Goal: Task Accomplishment & Management: Manage account settings

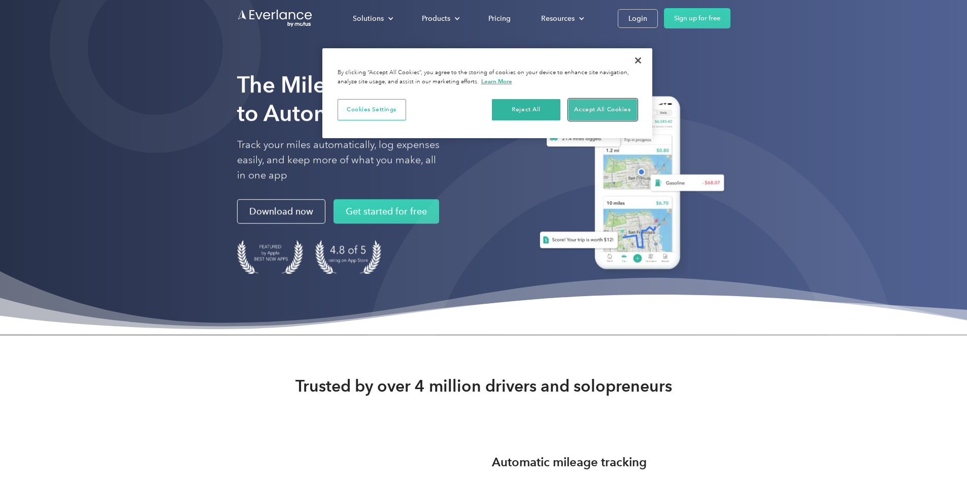
click at [593, 108] on button "Accept All Cookies" at bounding box center [602, 109] width 69 height 21
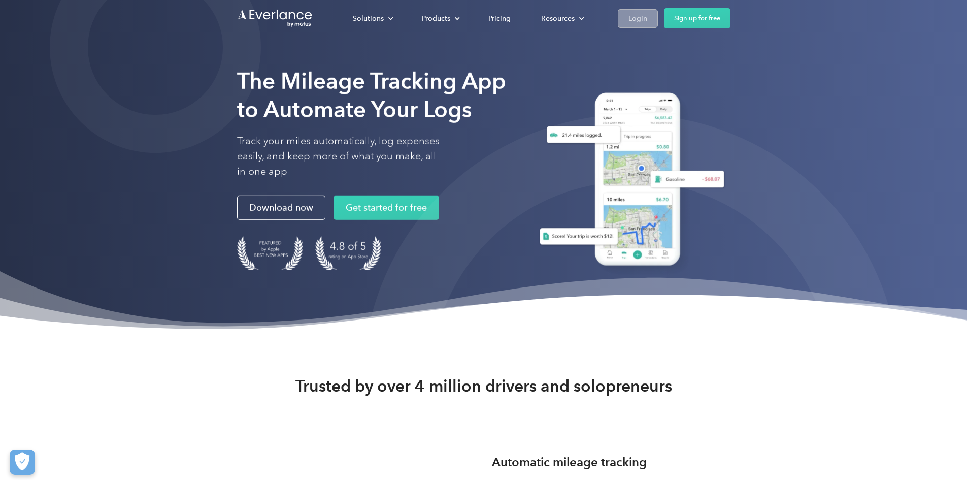
click at [647, 23] on div "Login" at bounding box center [637, 18] width 19 height 13
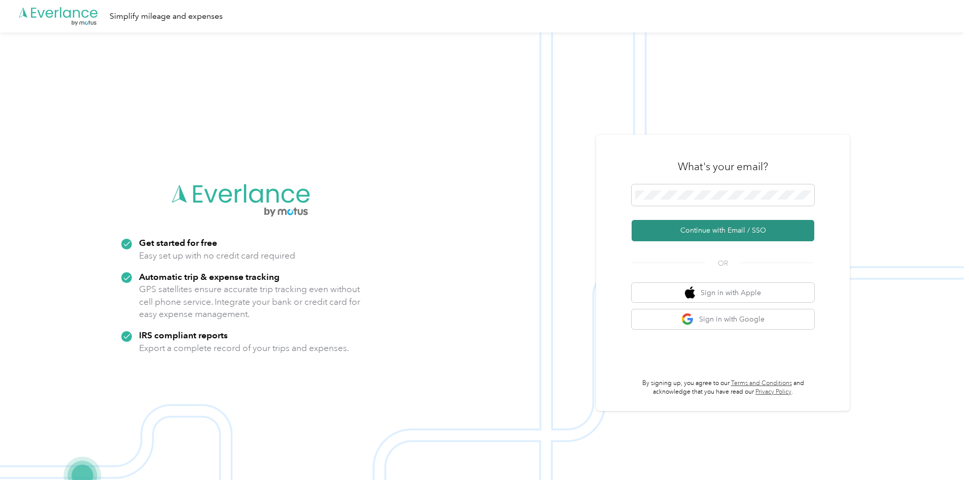
click at [683, 230] on button "Continue with Email / SSO" at bounding box center [723, 230] width 183 height 21
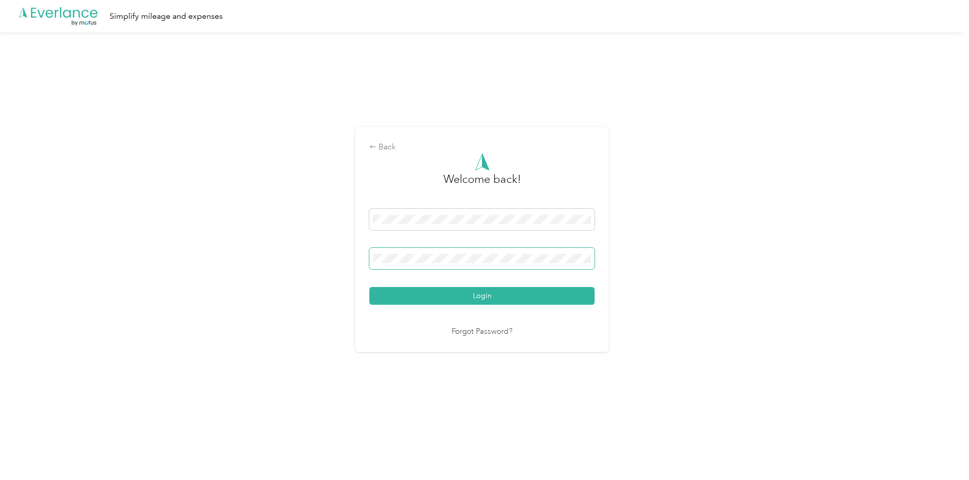
click at [369, 287] on button "Login" at bounding box center [481, 296] width 225 height 18
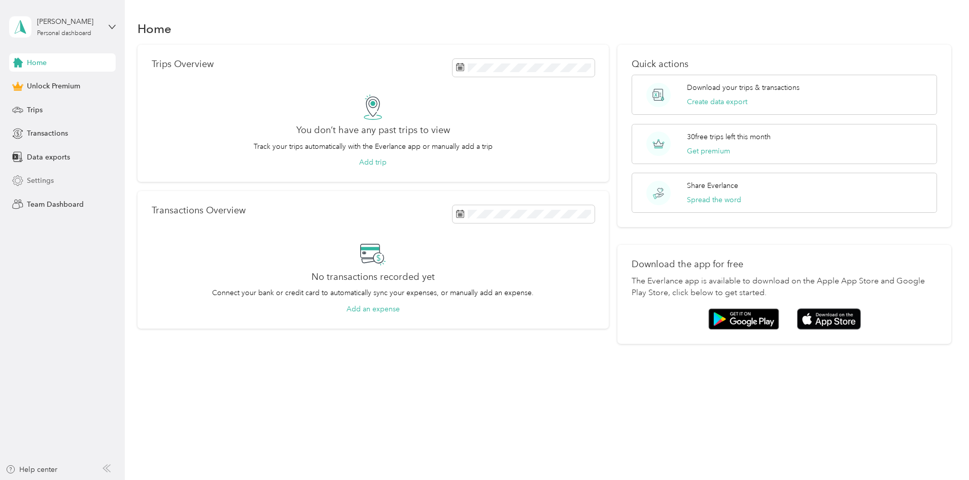
click at [31, 180] on span "Settings" at bounding box center [40, 180] width 27 height 11
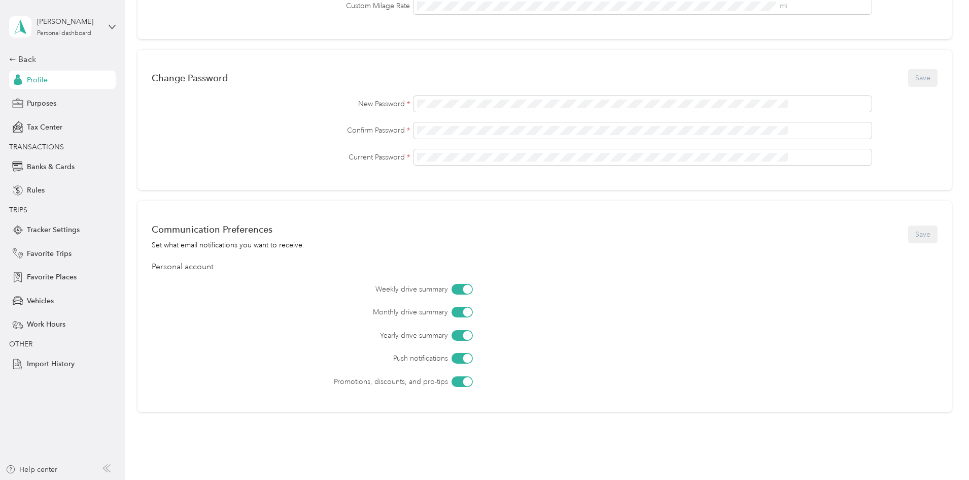
scroll to position [298, 0]
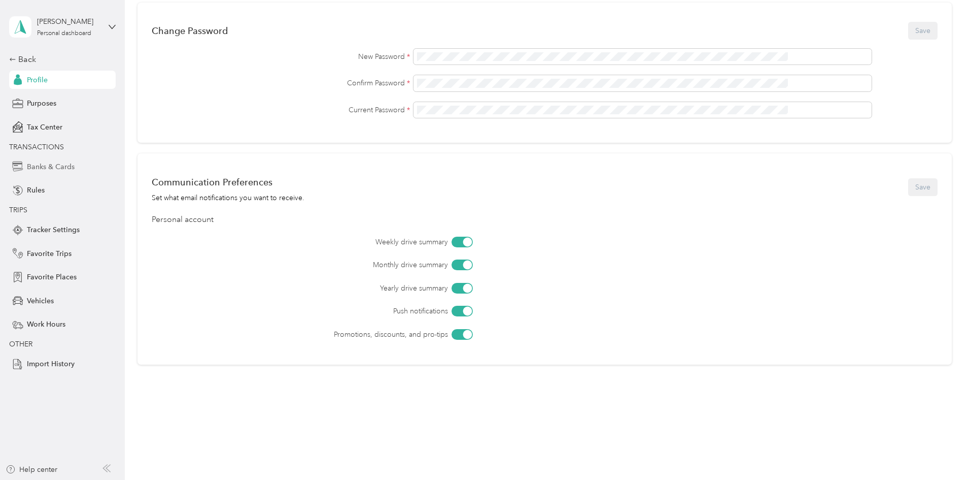
click at [59, 166] on span "Banks & Cards" at bounding box center [51, 166] width 48 height 11
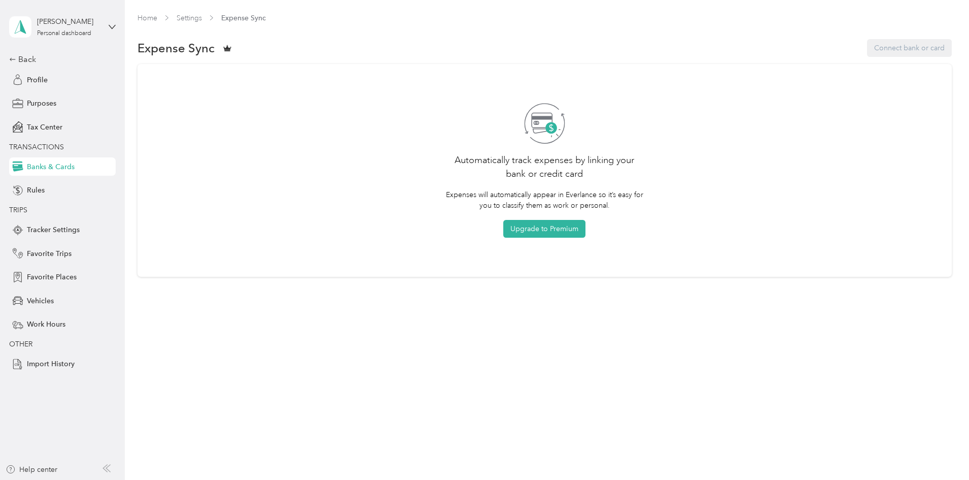
click at [828, 47] on div "Expense Sync Connect bank or card" at bounding box center [545, 48] width 814 height 21
click at [202, 19] on link "Settings" at bounding box center [189, 18] width 25 height 9
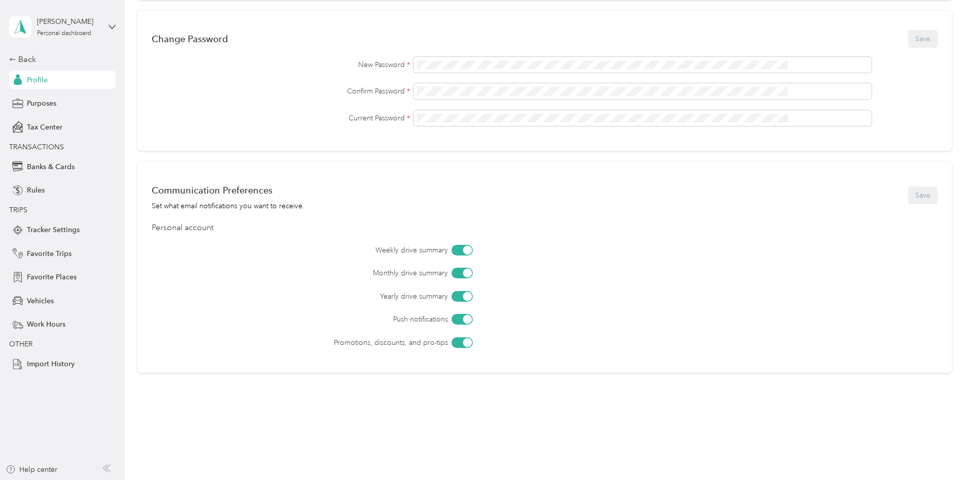
scroll to position [298, 0]
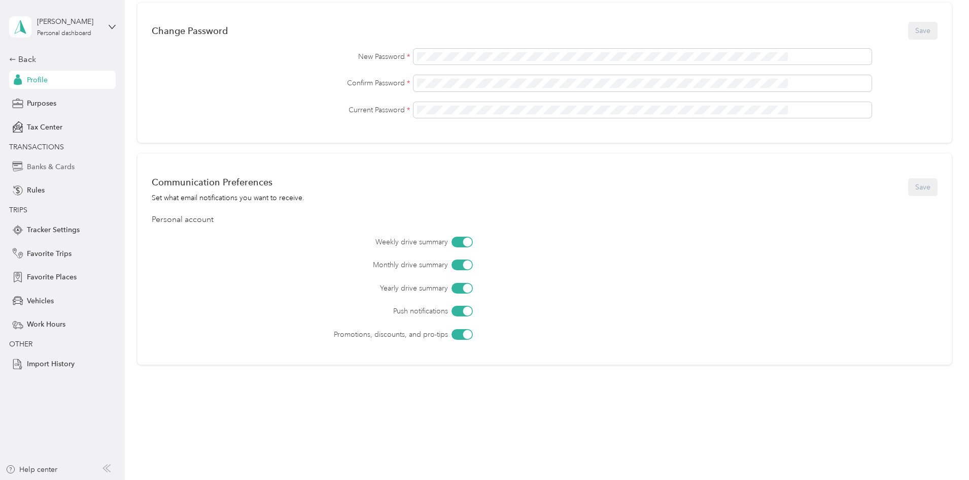
click at [22, 158] on div "Banks & Cards" at bounding box center [62, 166] width 107 height 18
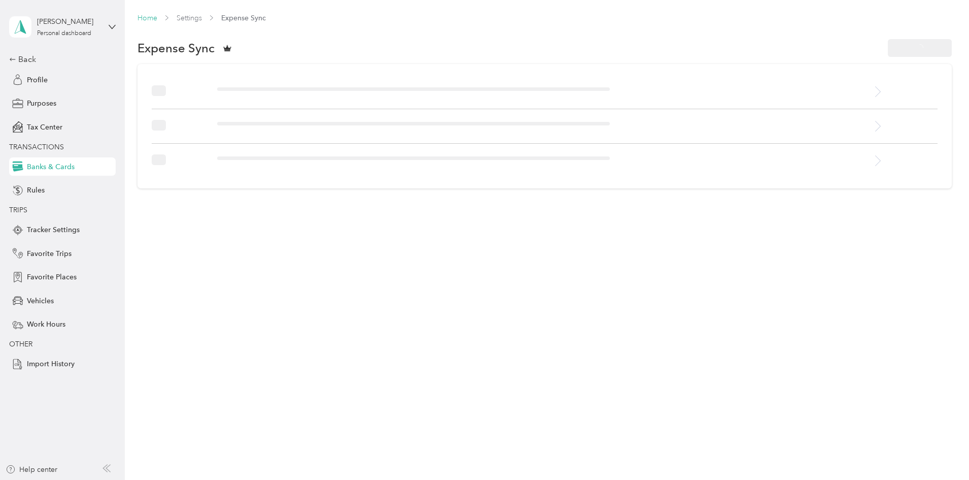
click at [157, 18] on link "Home" at bounding box center [148, 18] width 20 height 9
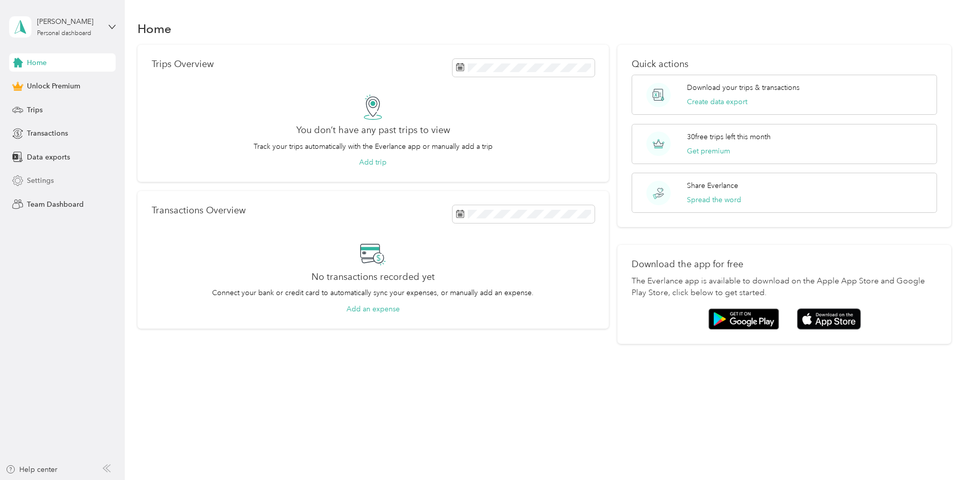
click at [33, 178] on span "Settings" at bounding box center [40, 180] width 27 height 11
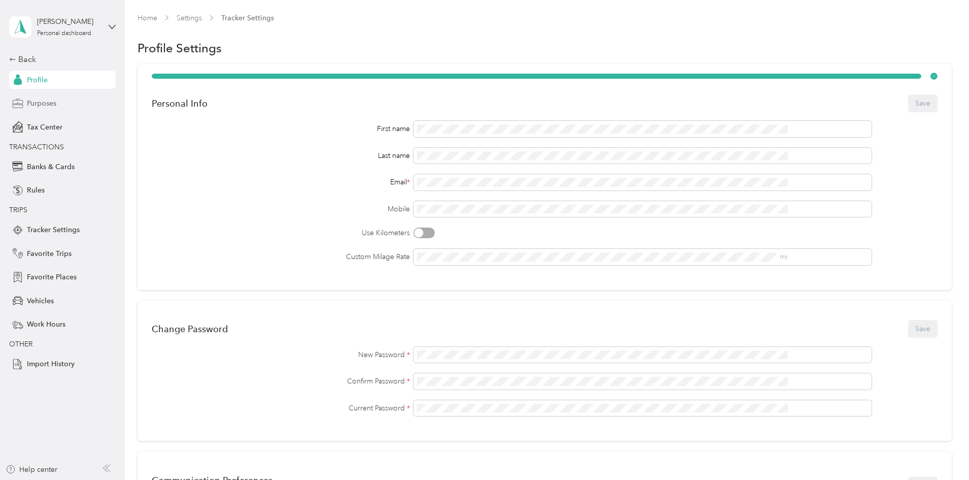
click at [39, 104] on span "Purposes" at bounding box center [41, 103] width 29 height 11
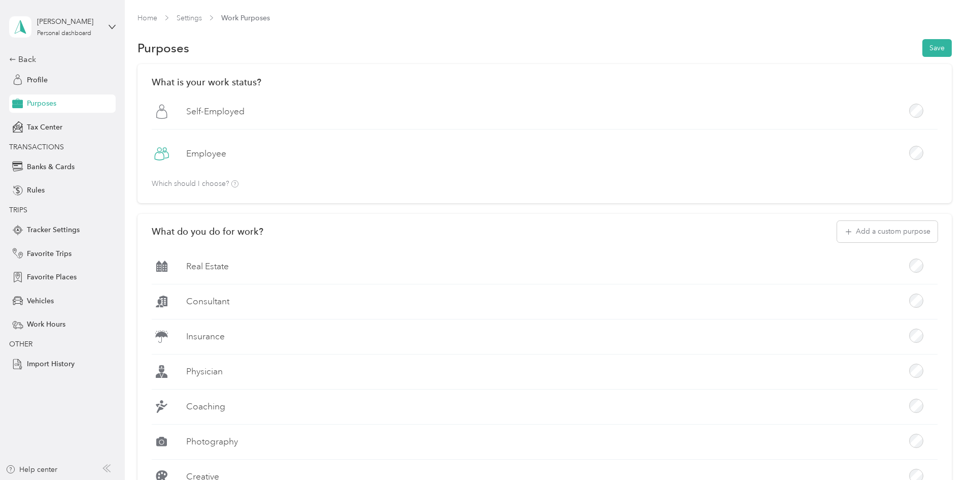
click at [923, 51] on button "Save" at bounding box center [937, 48] width 29 height 18
click at [157, 19] on link "Home" at bounding box center [148, 18] width 20 height 9
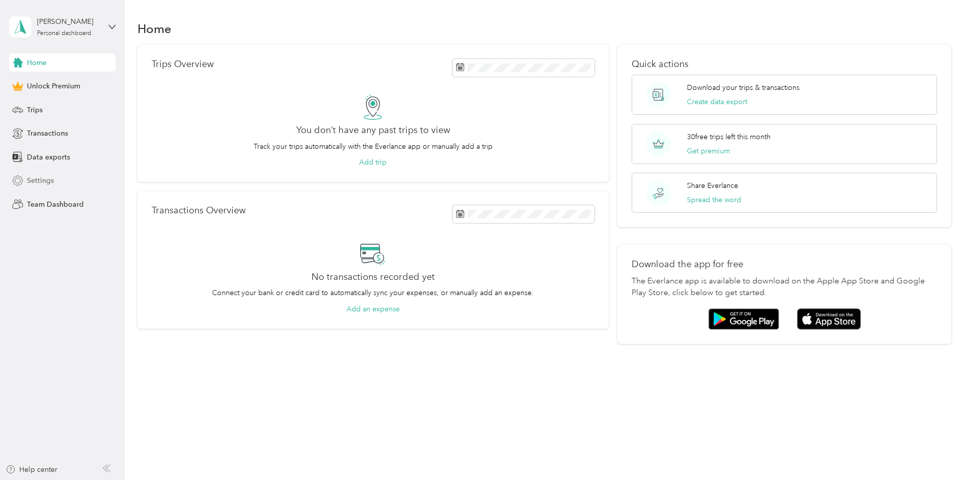
click at [21, 179] on icon at bounding box center [17, 180] width 11 height 11
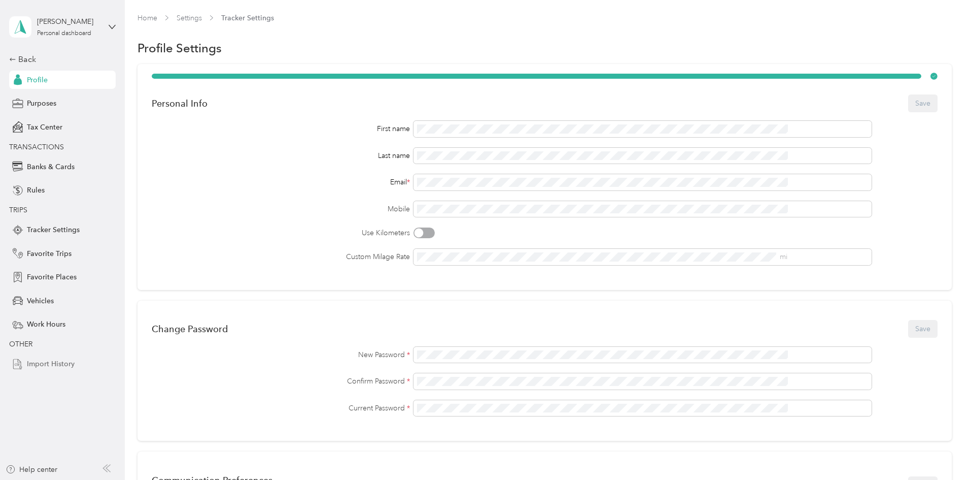
click at [35, 366] on span "Import History" at bounding box center [51, 363] width 48 height 11
